Goal: Navigation & Orientation: Find specific page/section

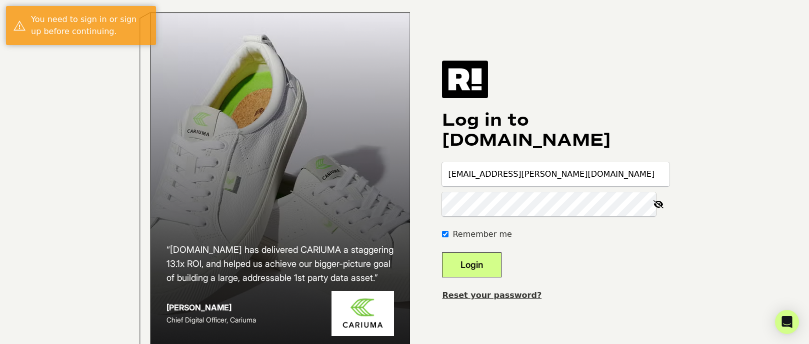
click at [499, 276] on button "Login" at bounding box center [472, 264] width 60 height 25
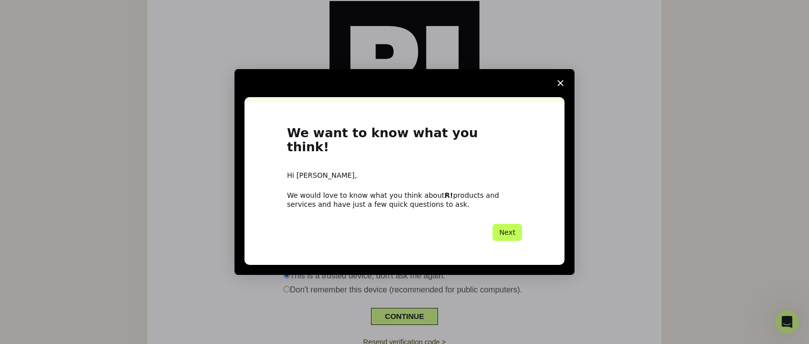
click at [517, 224] on button "Next" at bounding box center [508, 232] width 30 height 17
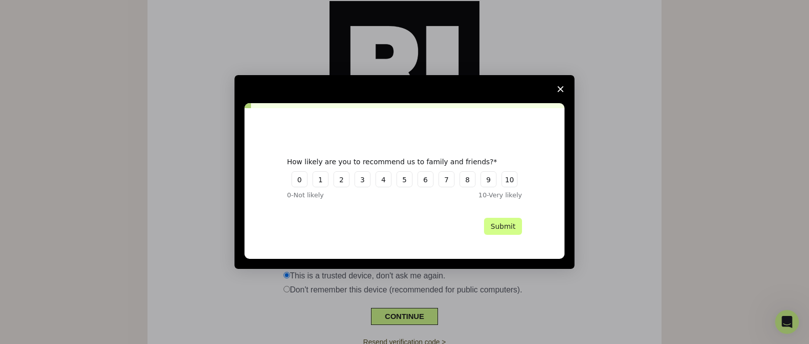
click at [561, 90] on polygon "Close survey" at bounding box center [561, 89] width 6 height 6
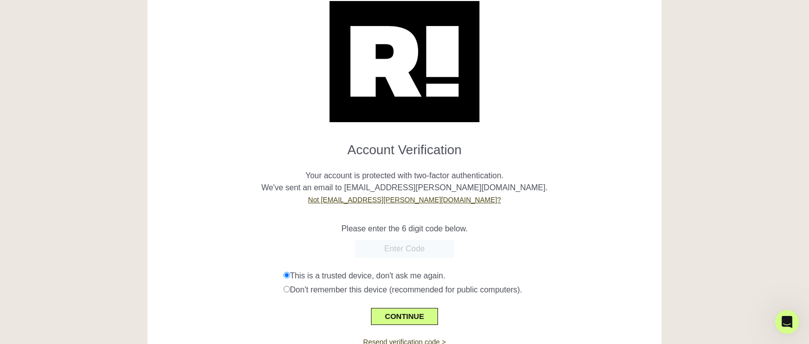
click at [423, 248] on input "text" at bounding box center [405, 249] width 100 height 18
paste input "284068"
type input "284068"
click at [423, 314] on button "CONTINUE" at bounding box center [404, 316] width 67 height 17
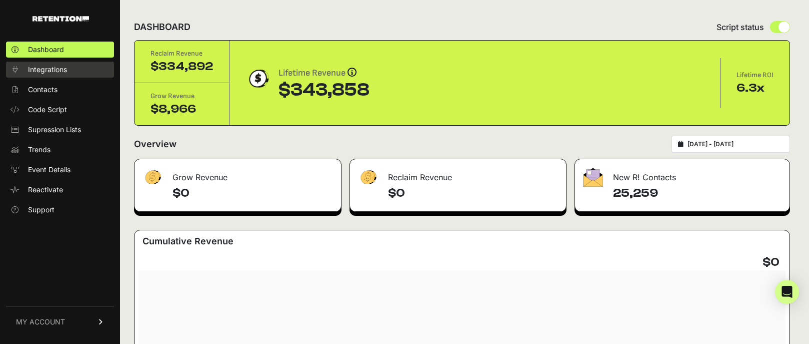
click at [76, 69] on link "Integrations" at bounding box center [60, 70] width 108 height 16
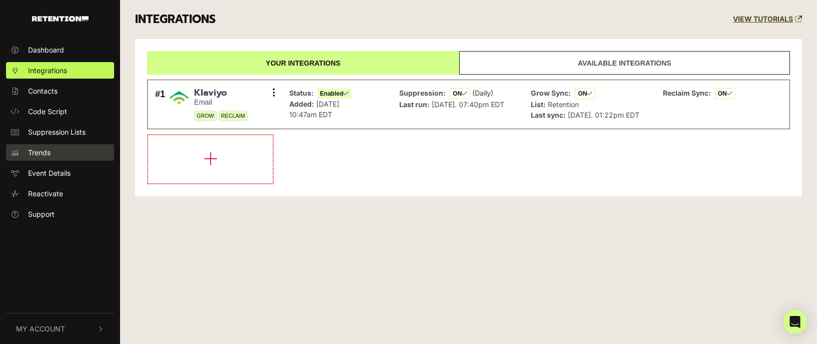
click at [56, 153] on link "Trends" at bounding box center [60, 152] width 108 height 17
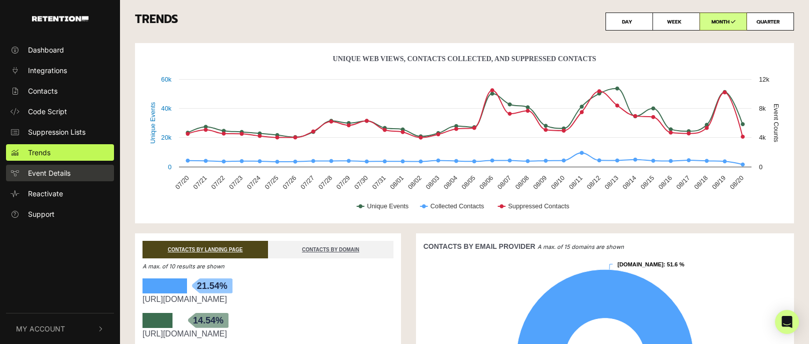
click at [50, 177] on span "Event Details" at bounding box center [49, 173] width 43 height 11
click at [56, 172] on span "Event Details" at bounding box center [49, 173] width 43 height 11
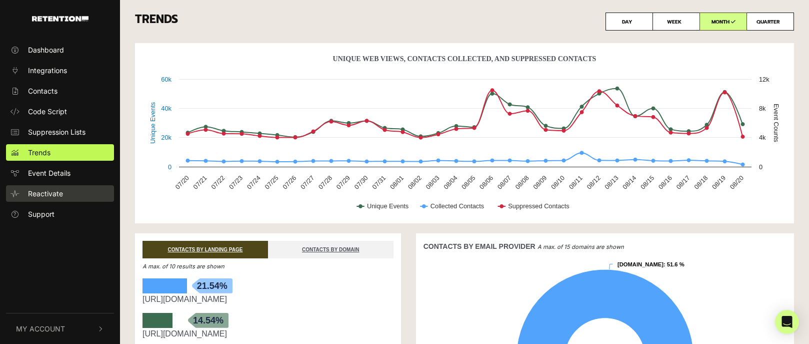
click at [51, 189] on span "Reactivate" at bounding box center [45, 193] width 35 height 11
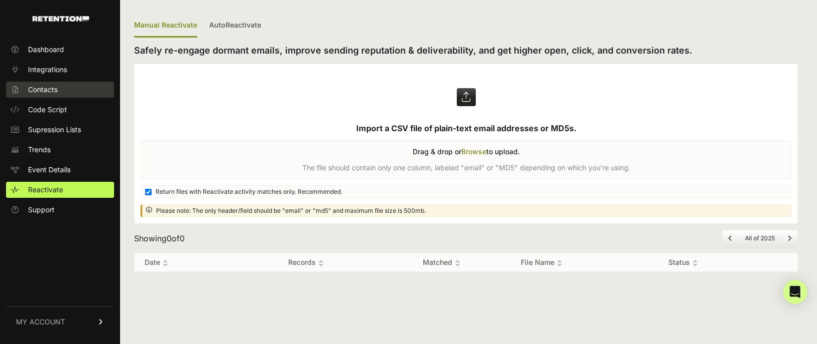
click at [54, 83] on link "Contacts" at bounding box center [60, 90] width 108 height 16
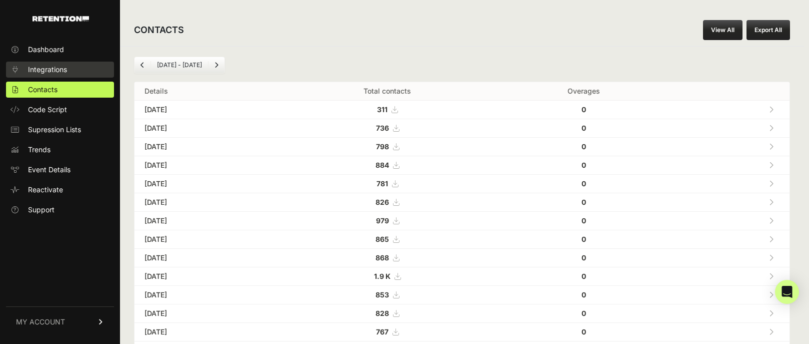
click at [57, 73] on span "Integrations" at bounding box center [47, 70] width 39 height 10
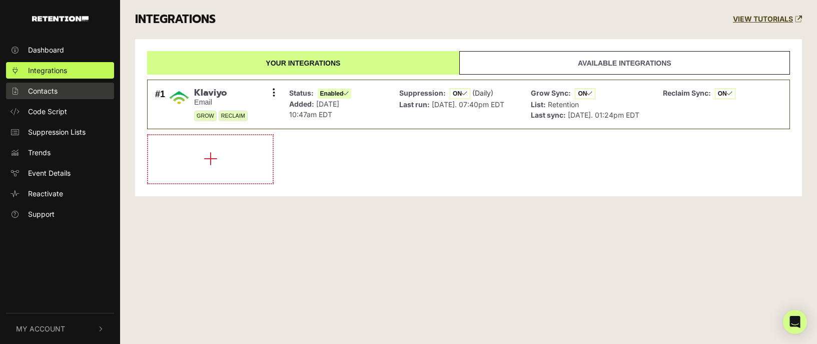
click at [54, 92] on span "Contacts" at bounding box center [43, 91] width 30 height 11
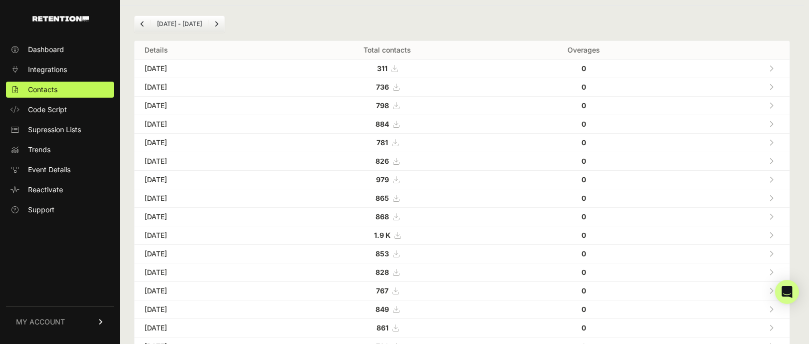
scroll to position [40, 0]
click at [40, 88] on span "Contacts" at bounding box center [43, 90] width 30 height 10
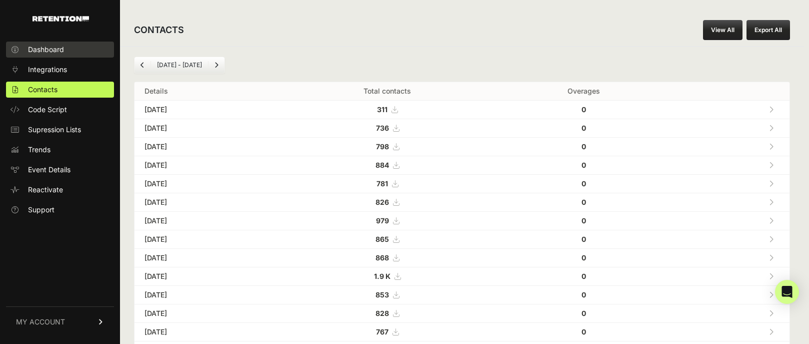
click at [46, 53] on span "Dashboard" at bounding box center [46, 50] width 36 height 10
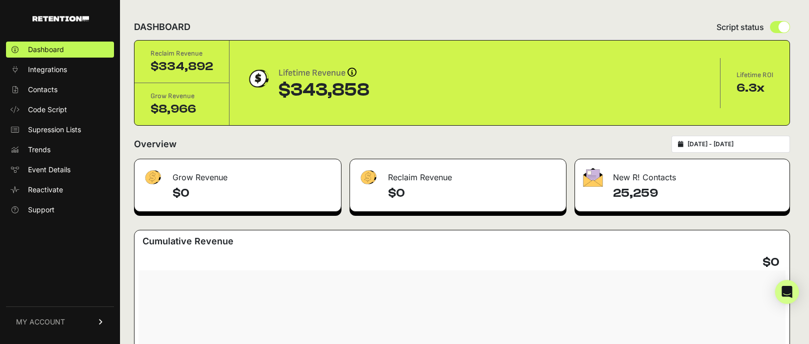
click at [641, 191] on h4 "25,259" at bounding box center [697, 193] width 169 height 16
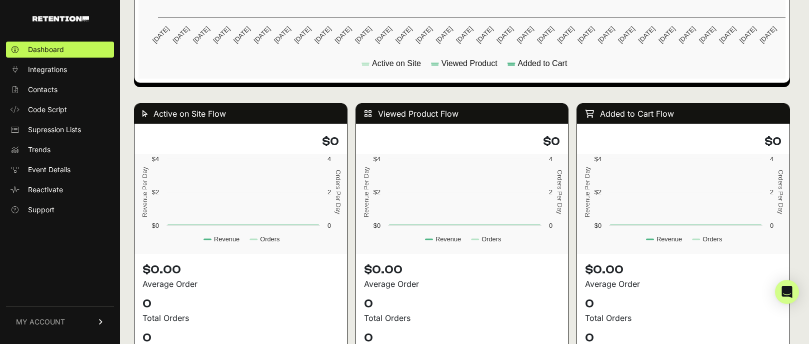
scroll to position [881, 0]
